Goal: Find specific page/section: Find specific page/section

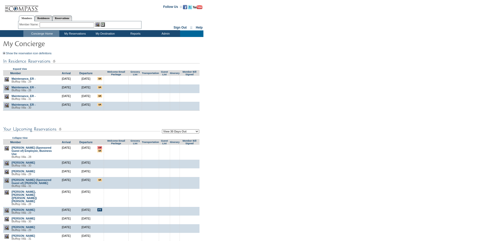
scroll to position [79, 0]
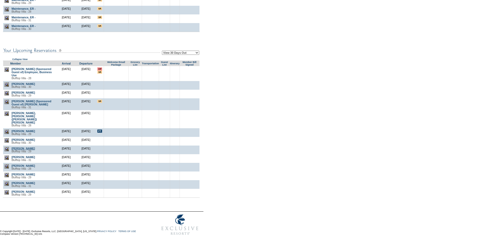
drag, startPoint x: 40, startPoint y: 151, endPoint x: 12, endPoint y: 154, distance: 27.7
click at [12, 154] on td "[PERSON_NAME] Villa - 29" at bounding box center [33, 150] width 46 height 9
copy link "[PERSON_NAME]"
click at [42, 154] on td "[PERSON_NAME] Villa - 29" at bounding box center [33, 150] width 46 height 9
drag, startPoint x: 41, startPoint y: 152, endPoint x: 17, endPoint y: 151, distance: 24.4
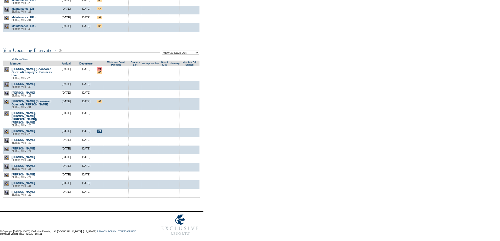
click at [12, 151] on td "[PERSON_NAME] Villa - 29" at bounding box center [33, 150] width 46 height 9
copy link "[PERSON_NAME]"
drag, startPoint x: 36, startPoint y: 162, endPoint x: 12, endPoint y: 162, distance: 24.1
click at [12, 162] on td "[PERSON_NAME][GEOGRAPHIC_DATA] - 31" at bounding box center [33, 158] width 46 height 9
copy link "[PERSON_NAME]"
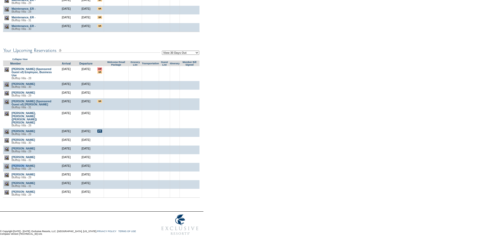
drag, startPoint x: 30, startPoint y: 171, endPoint x: 12, endPoint y: 170, distance: 18.6
click at [12, 170] on td "[GEOGRAPHIC_DATA][PERSON_NAME] Villa - 28" at bounding box center [33, 167] width 46 height 9
copy link "[PERSON_NAME]"
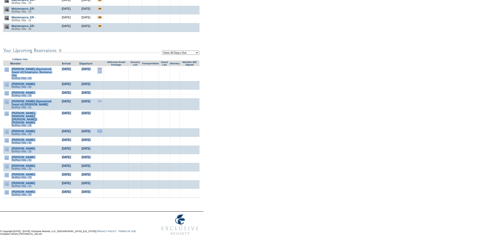
drag, startPoint x: 291, startPoint y: 212, endPoint x: 4, endPoint y: 73, distance: 318.0
click at [4, 73] on form "Follow Us ::" at bounding box center [249, 80] width 498 height 315
click at [258, 163] on form "Follow Us ::" at bounding box center [249, 80] width 498 height 315
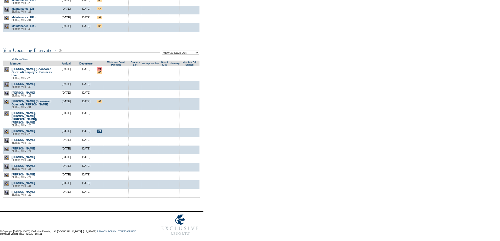
click at [192, 54] on select "View 30 Days Out View 60 Days Out View 90 Days Out" at bounding box center [180, 53] width 37 height 4
click at [257, 69] on form "Follow Us ::" at bounding box center [249, 80] width 498 height 315
drag, startPoint x: 32, startPoint y: 180, endPoint x: 12, endPoint y: 181, distance: 20.8
click at [12, 180] on td "[PERSON_NAME][GEOGRAPHIC_DATA] - 29" at bounding box center [33, 176] width 46 height 9
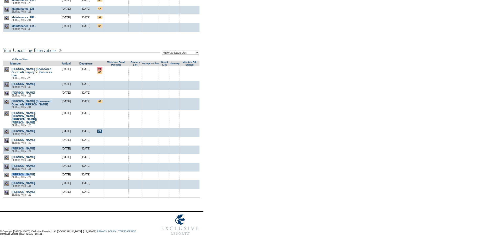
copy link "[PERSON_NAME]"
drag, startPoint x: 36, startPoint y: 189, endPoint x: 11, endPoint y: 189, distance: 25.2
click at [11, 189] on td "[PERSON_NAME][GEOGRAPHIC_DATA] - 31" at bounding box center [33, 184] width 46 height 9
copy link "[PERSON_NAME]"
drag, startPoint x: 38, startPoint y: 197, endPoint x: 12, endPoint y: 199, distance: 26.1
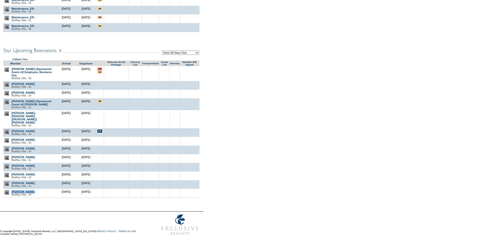
click at [12, 198] on td "[PERSON_NAME][GEOGRAPHIC_DATA] Villa - 29" at bounding box center [33, 193] width 46 height 9
copy link "[PERSON_NAME]"
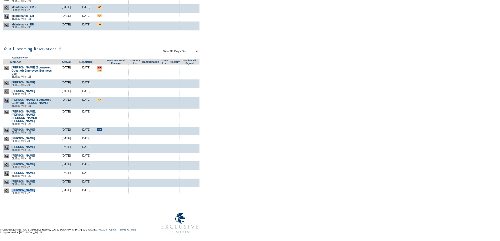
scroll to position [88, 0]
click at [185, 49] on select "View 30 Days Out View 60 Days Out View 90 Days Out" at bounding box center [180, 51] width 37 height 4
select select "60"
click at [163, 49] on select "View 30 Days Out View 60 Days Out View 90 Days Out" at bounding box center [180, 51] width 37 height 4
